Goal: Task Accomplishment & Management: Complete application form

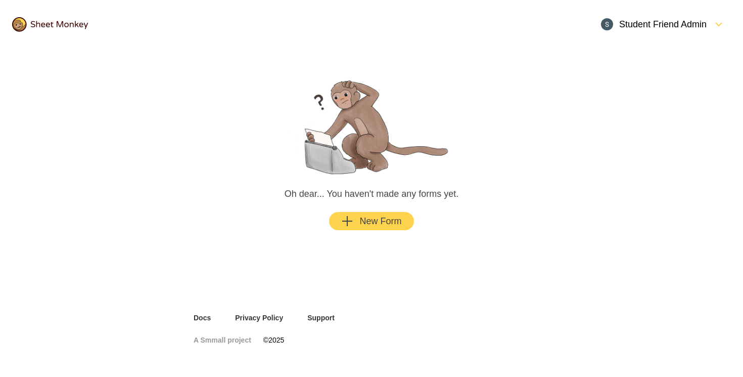
click at [360, 220] on div "New Form" at bounding box center [371, 221] width 60 height 12
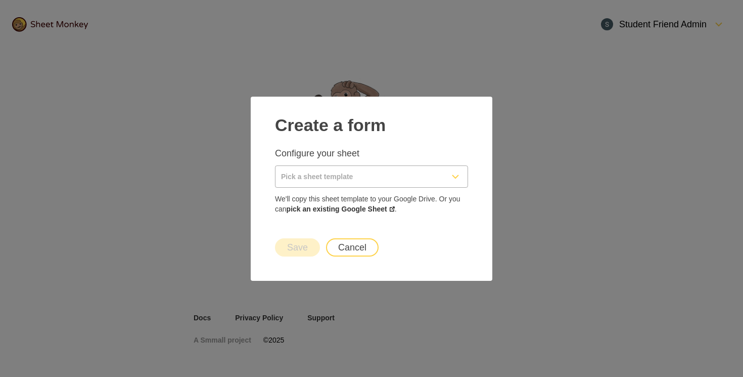
click at [334, 175] on input "Pick a sheet template" at bounding box center [360, 176] width 168 height 21
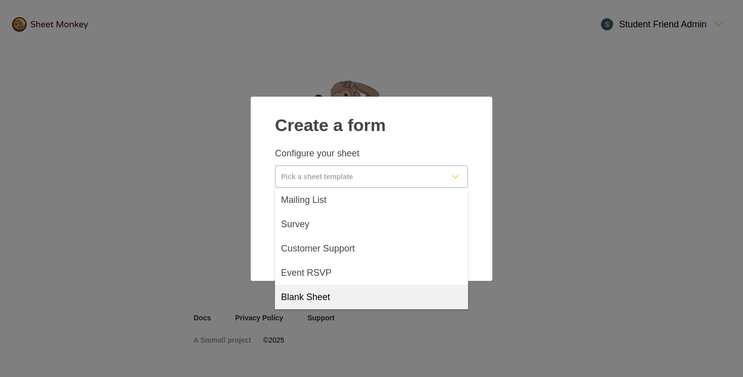
click at [338, 306] on div "Blank Sheet" at bounding box center [371, 297] width 193 height 24
type input "Blank Sheet"
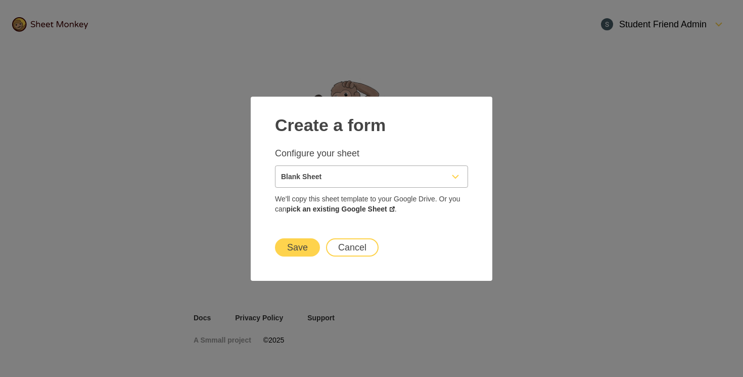
click at [303, 246] on button "Save" at bounding box center [297, 247] width 45 height 18
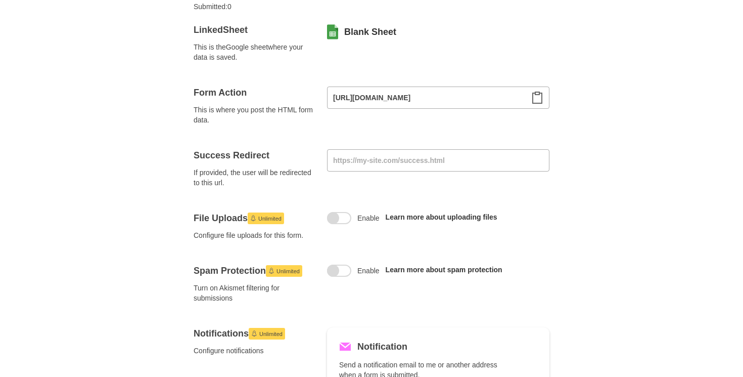
scroll to position [111, 0]
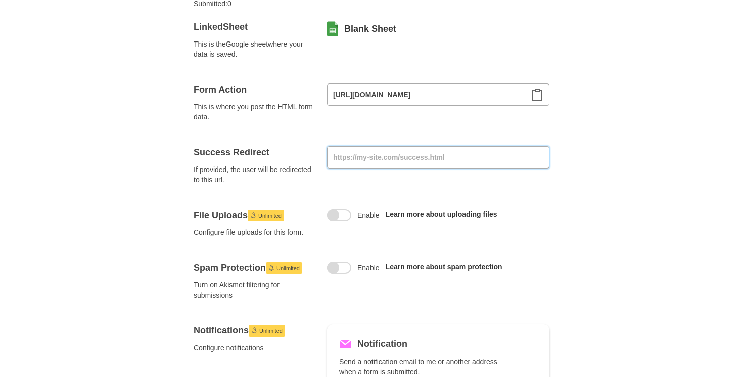
click at [395, 158] on input at bounding box center [438, 157] width 222 height 22
click at [310, 149] on h4 "Success Redirect" at bounding box center [254, 152] width 121 height 12
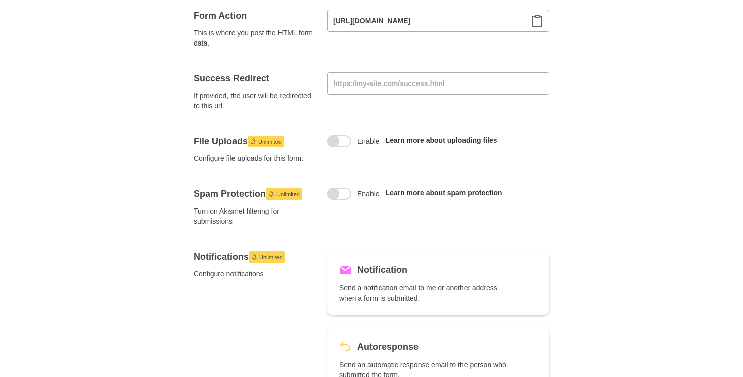
scroll to position [188, 0]
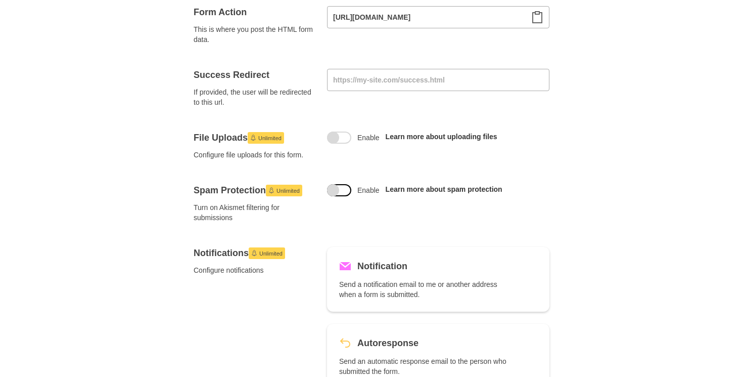
click at [339, 193] on span at bounding box center [339, 190] width 24 height 12
click at [339, 184] on input "Enable" at bounding box center [339, 184] width 0 height 0
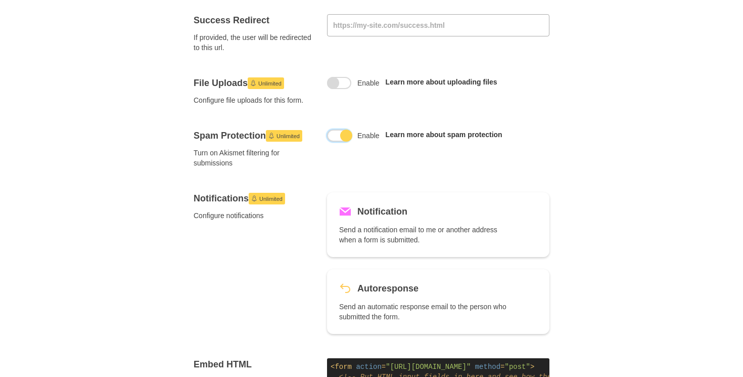
scroll to position [245, 0]
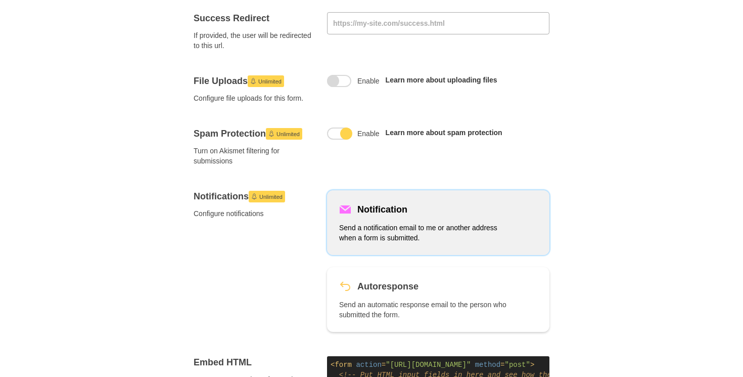
click at [406, 207] on h5 "Notification" at bounding box center [382, 209] width 50 height 14
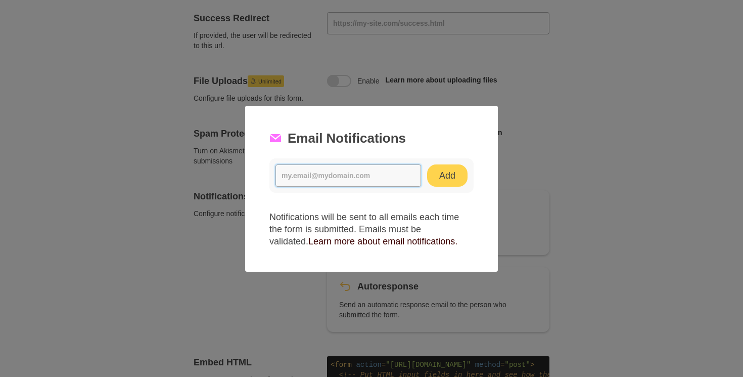
click at [306, 181] on input at bounding box center [349, 175] width 146 height 22
type input "s"
type input "[EMAIL_ADDRESS][DOMAIN_NAME]"
click at [452, 177] on button "Add" at bounding box center [447, 175] width 40 height 22
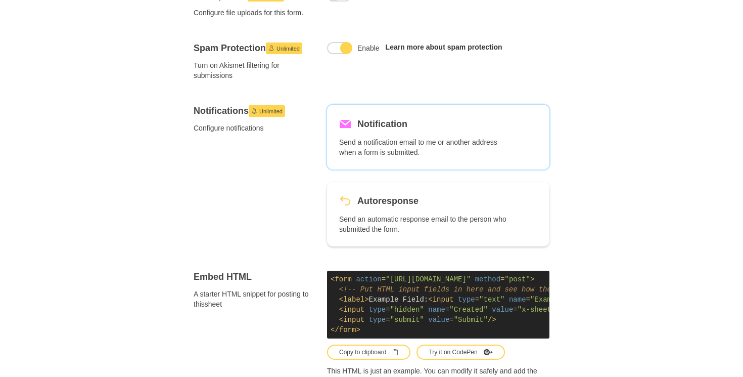
scroll to position [0, 0]
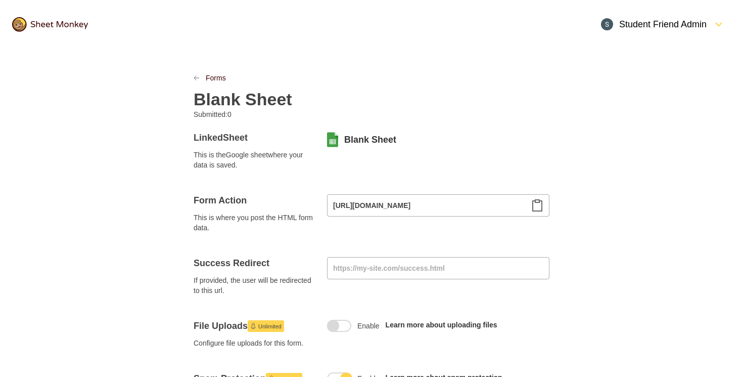
click at [200, 81] on div at bounding box center [203, 78] width 6 height 10
click at [201, 77] on div at bounding box center [203, 78] width 6 height 10
click at [211, 76] on link "Forms" at bounding box center [216, 78] width 20 height 10
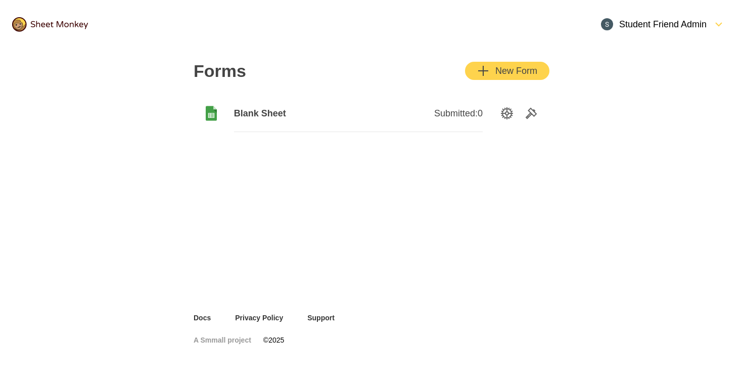
click at [477, 69] on button "New Form" at bounding box center [507, 71] width 84 height 18
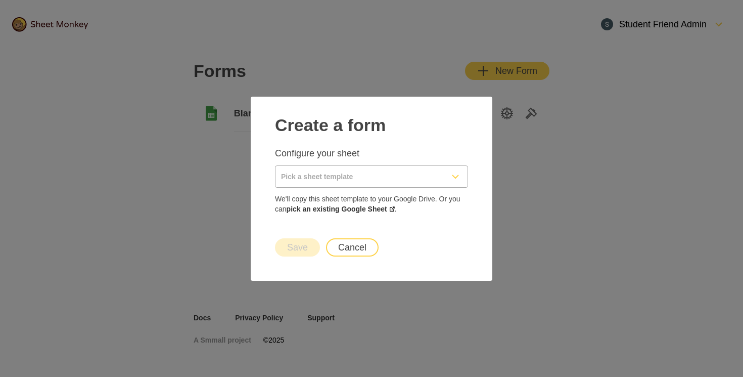
click at [346, 182] on input "Pick a sheet template" at bounding box center [360, 176] width 168 height 21
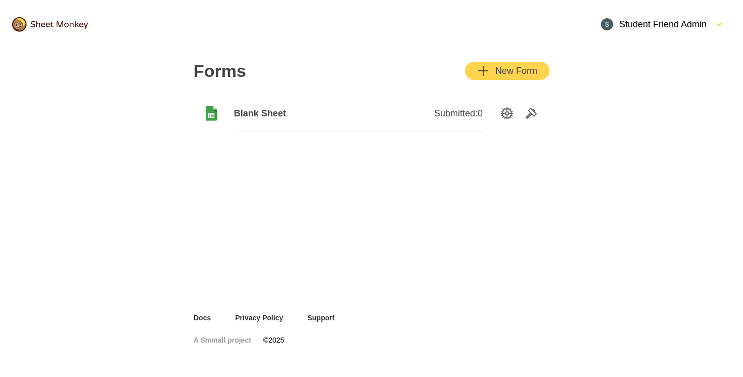
click at [513, 70] on div "New Form" at bounding box center [507, 71] width 60 height 12
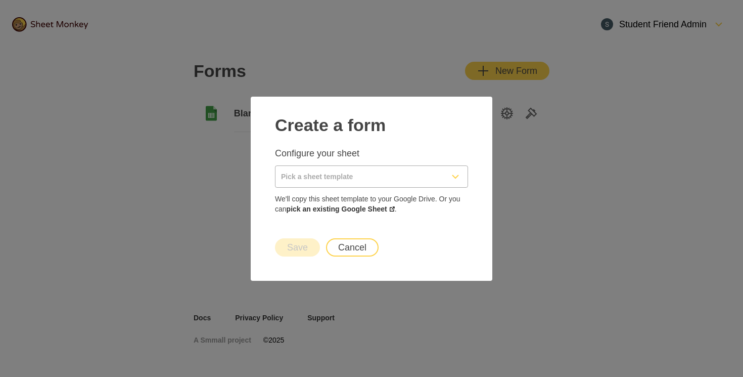
click at [349, 242] on button "Cancel" at bounding box center [352, 247] width 53 height 18
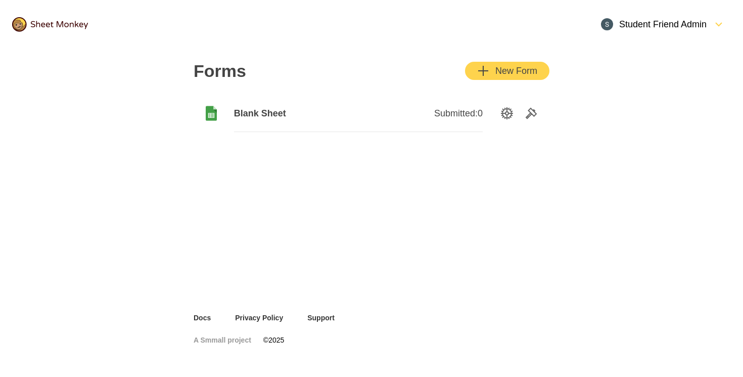
click at [326, 112] on span "Blank Sheet" at bounding box center [296, 113] width 124 height 12
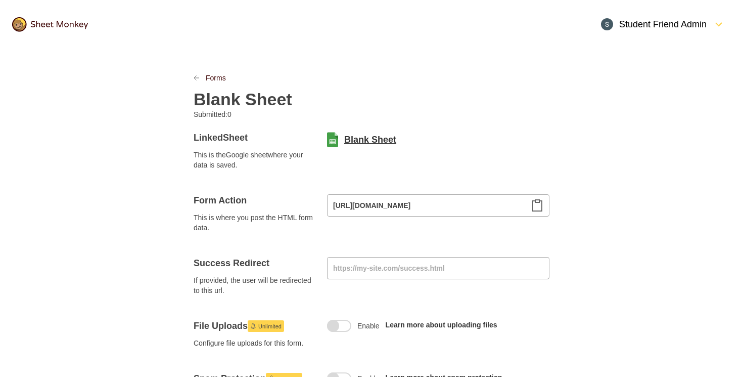
click at [366, 140] on link "Blank Sheet" at bounding box center [370, 139] width 52 height 12
click at [535, 203] on icon "Clipboard" at bounding box center [537, 205] width 12 height 12
